Goal: Information Seeking & Learning: Learn about a topic

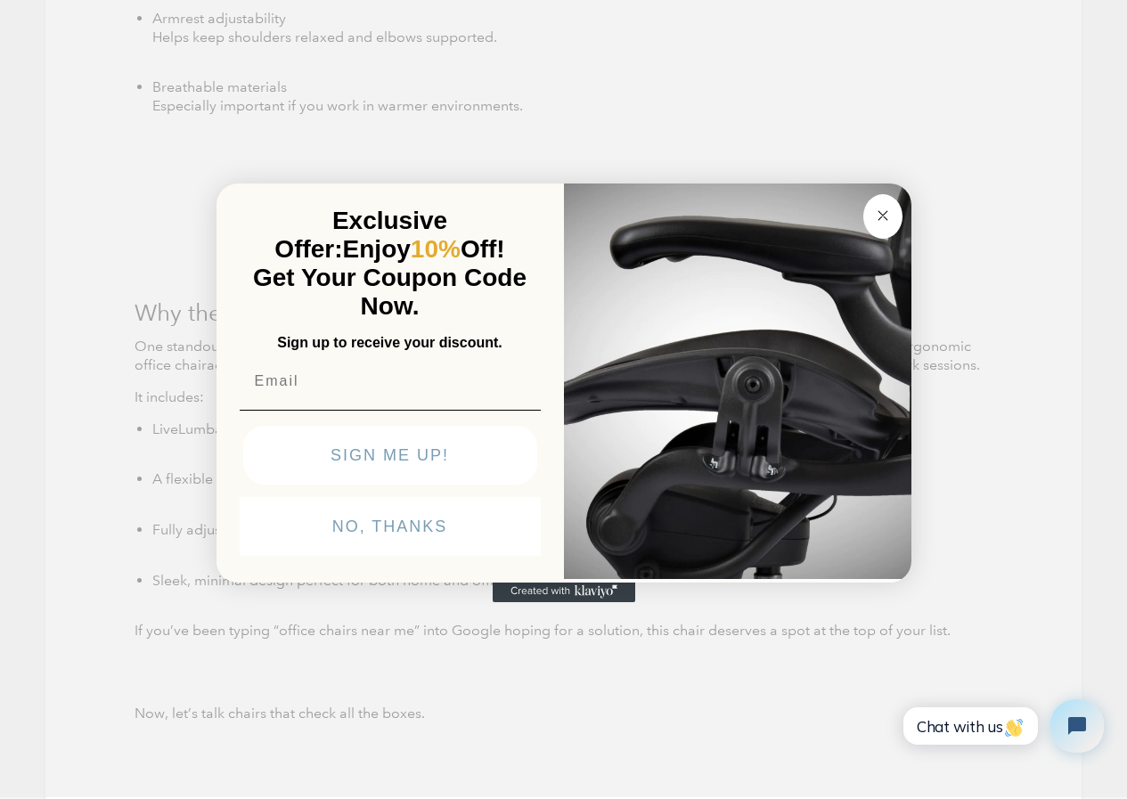
drag, startPoint x: 875, startPoint y: 223, endPoint x: 817, endPoint y: 119, distance: 118.5
click at [872, 222] on icon "Close dialog" at bounding box center [882, 215] width 21 height 21
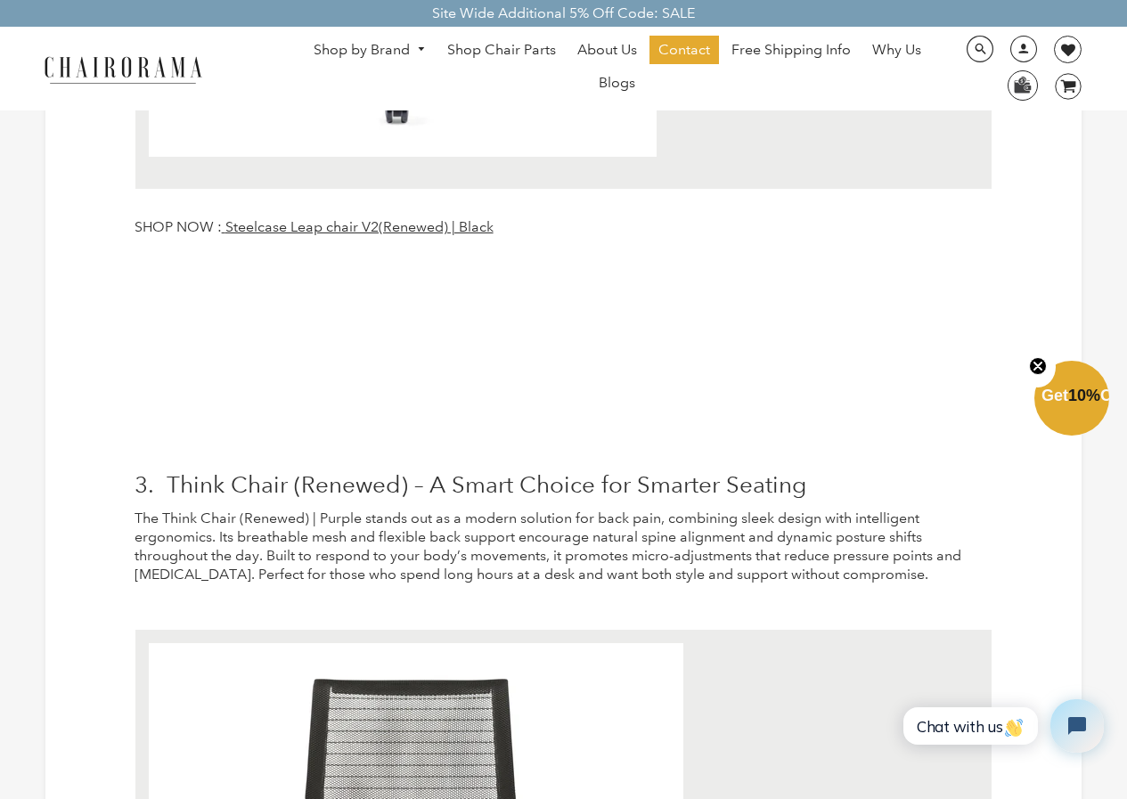
scroll to position [4633, 0]
